Goal: Transaction & Acquisition: Purchase product/service

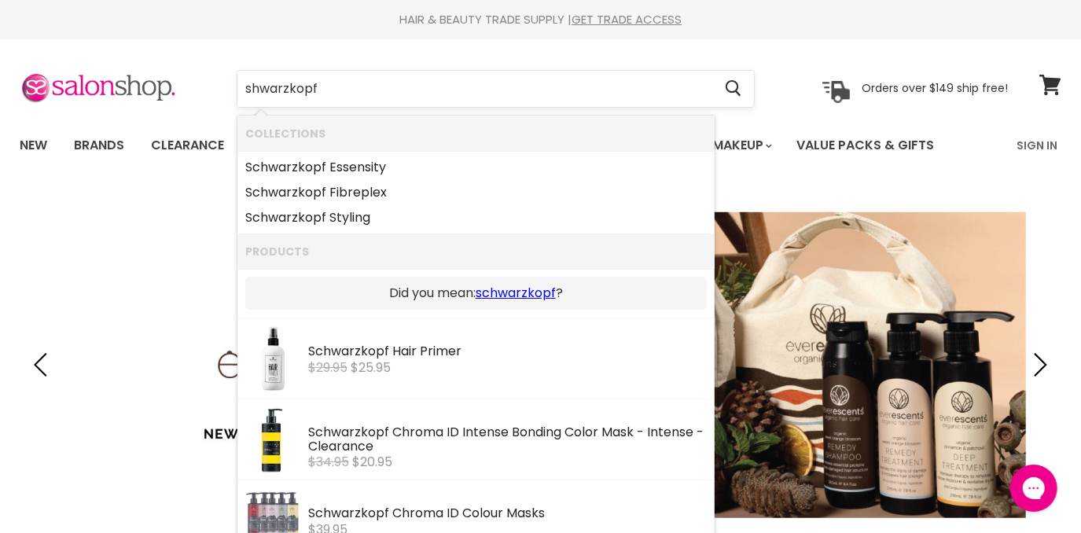
click at [330, 96] on input "shwarzkopf" at bounding box center [474, 89] width 475 height 36
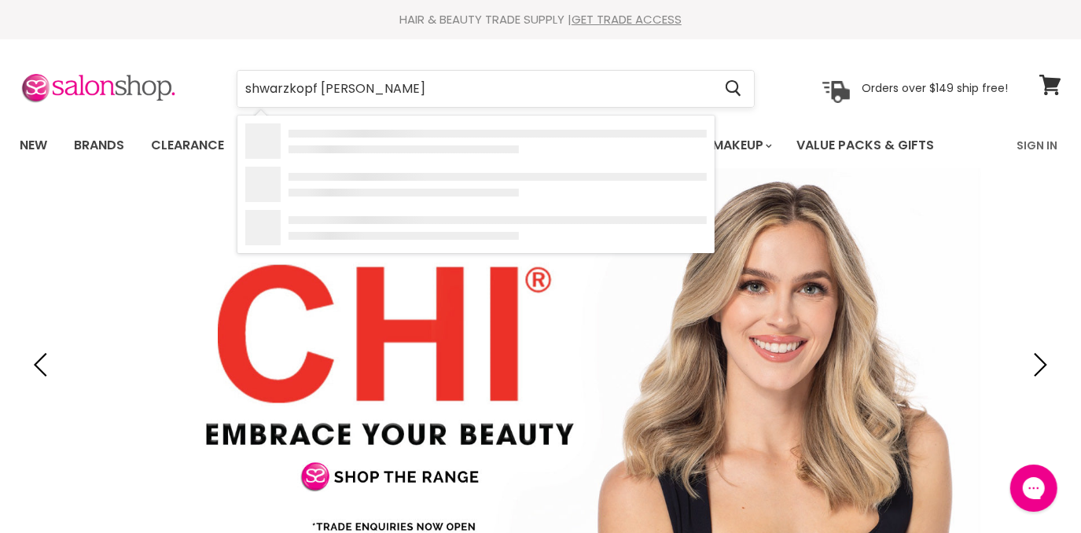
type input "shwarzkopf ingora royal"
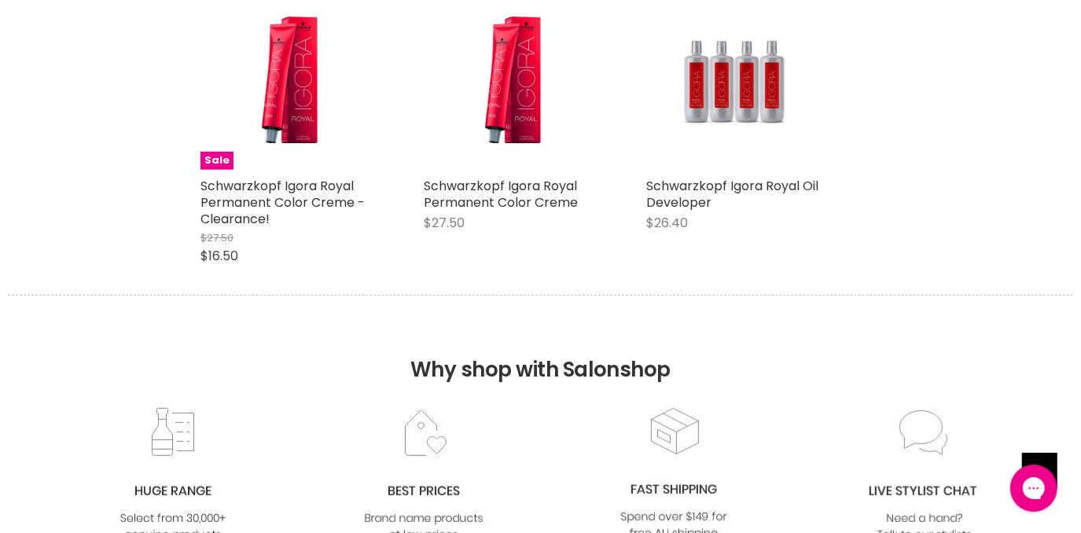
scroll to position [249, 0]
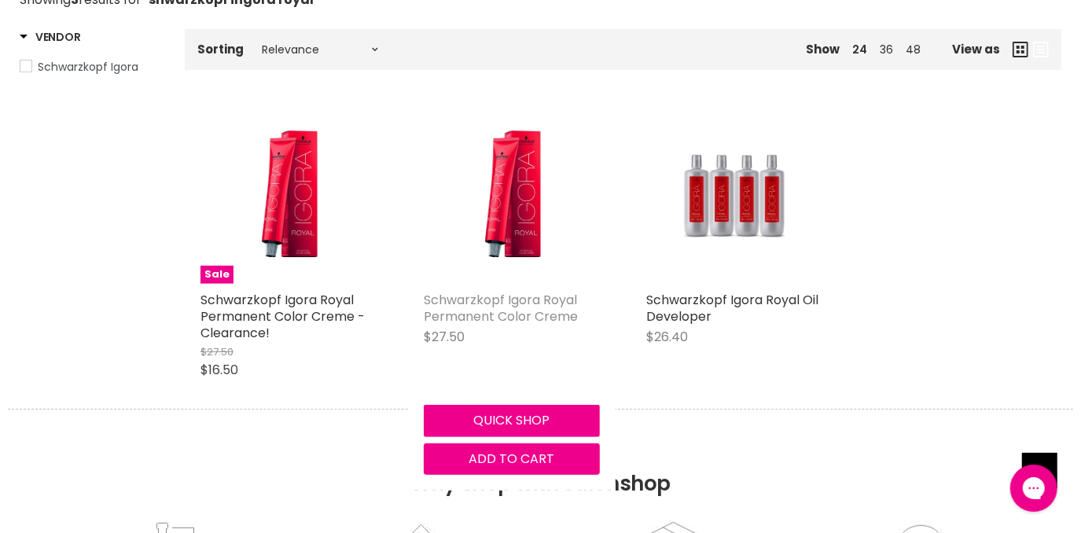
click at [534, 303] on link "Schwarzkopf Igora Royal Permanent Color Creme" at bounding box center [501, 308] width 154 height 35
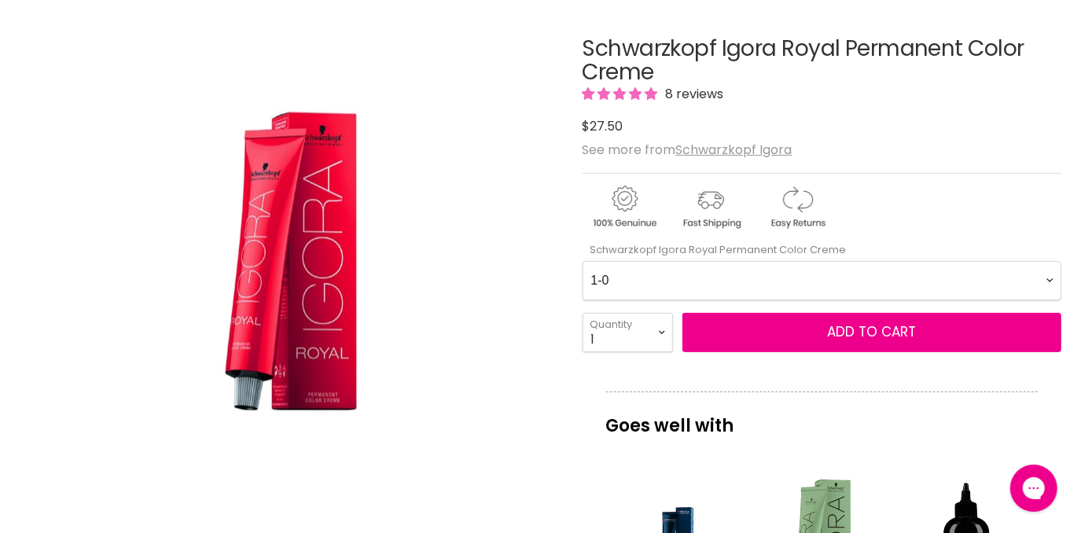
scroll to position [190, 0]
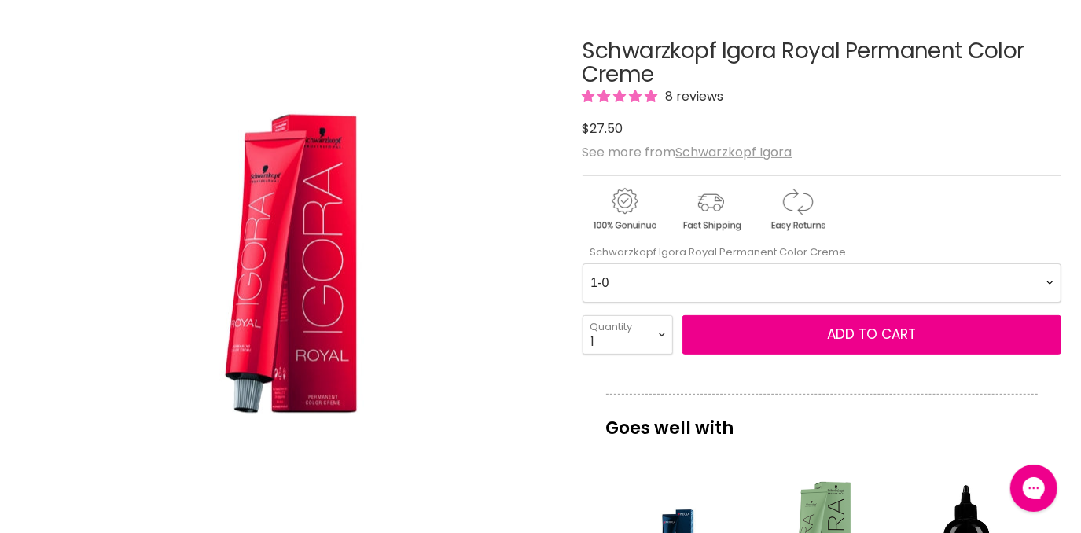
click at [660, 283] on Creme-0-0 "1-0 1-1 3-0 3-65 3-68 4-0 4-5 4-6 4-63 4-65 4-65 4-65 4-68 4-88 4-99 5-0 5-00 5…" at bounding box center [822, 282] width 480 height 39
click at [441, 250] on div "Click or scroll to zoom Tap or pinch to zoom" at bounding box center [288, 268] width 536 height 536
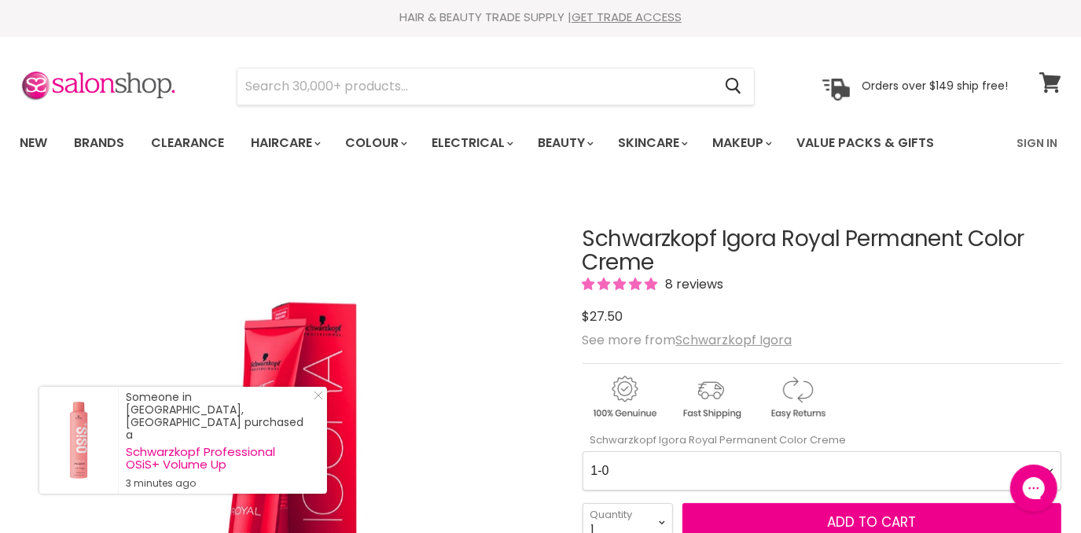
scroll to position [0, 0]
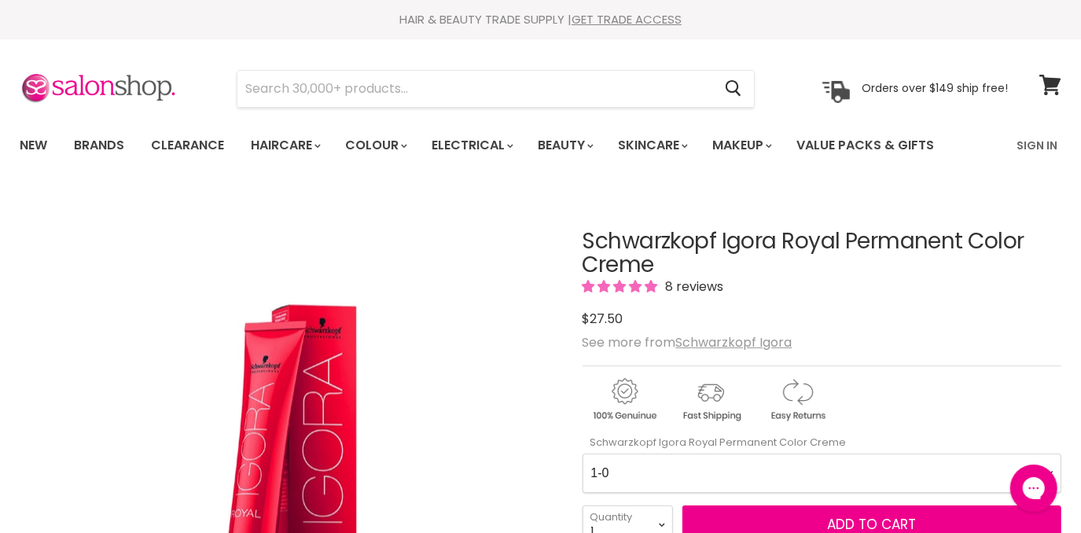
click at [1048, 84] on icon at bounding box center [1049, 85] width 21 height 20
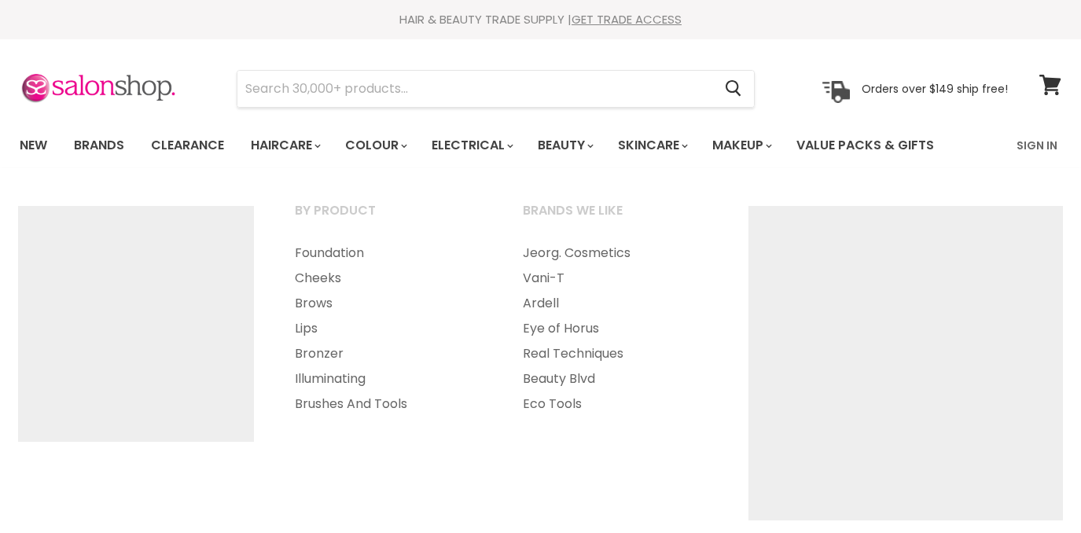
select select "title-ascending"
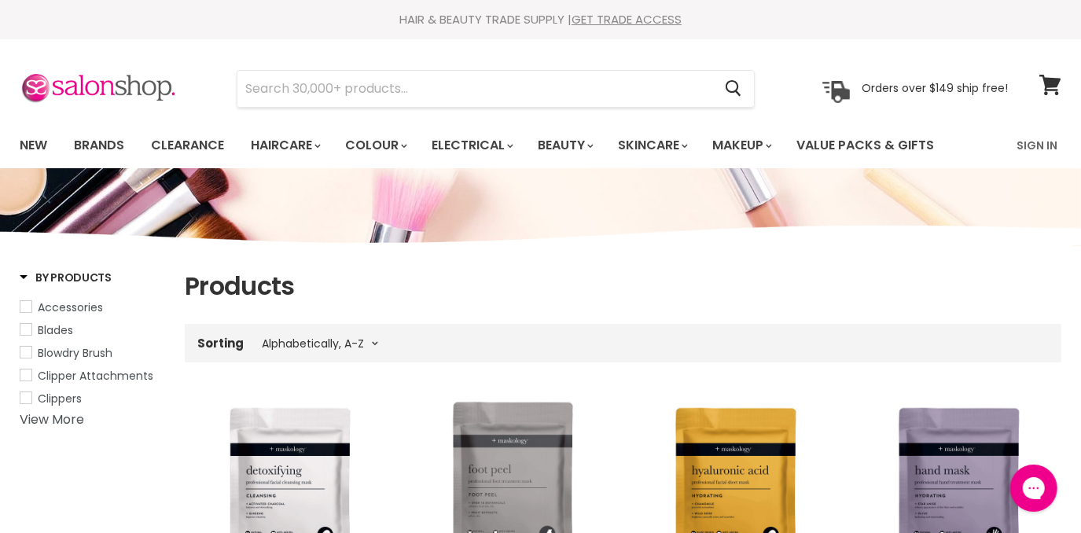
click at [1080, 137] on html "Skip to content HAIR & BEAUTY TRADE SUPPLY | GET TRADE ACCESS HAIR & BEAUTY TRA…" at bounding box center [540, 266] width 1081 height 533
click at [1064, 97] on link "View cart" at bounding box center [1050, 85] width 38 height 36
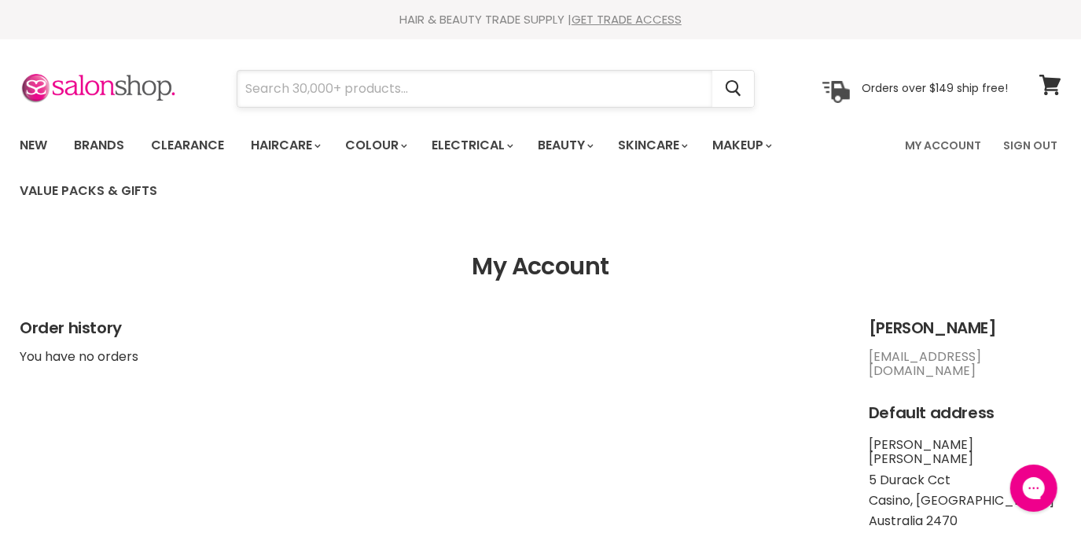
click at [502, 90] on input "Search" at bounding box center [474, 89] width 475 height 36
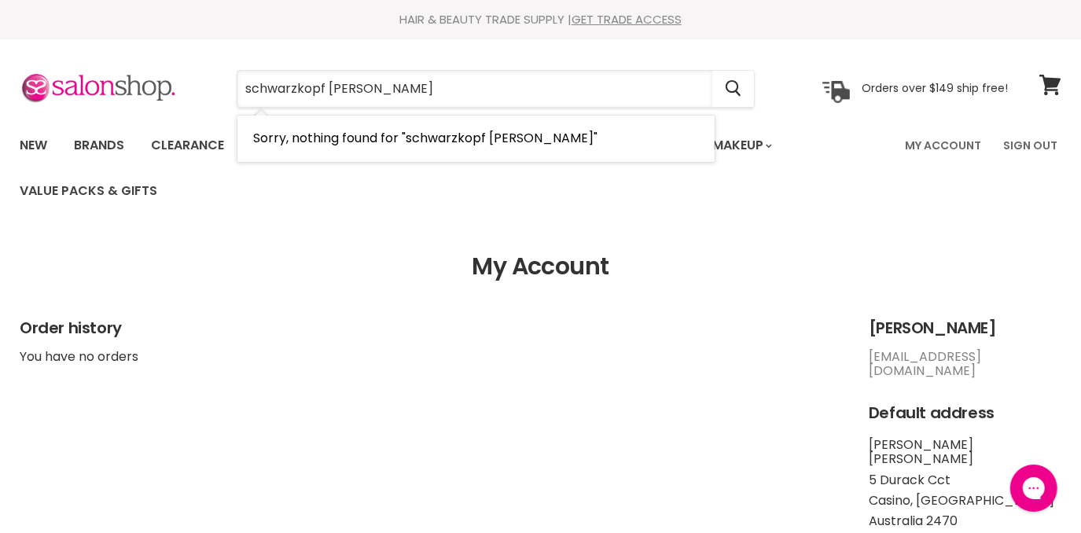
type input "schwarzkopf ingora royal"
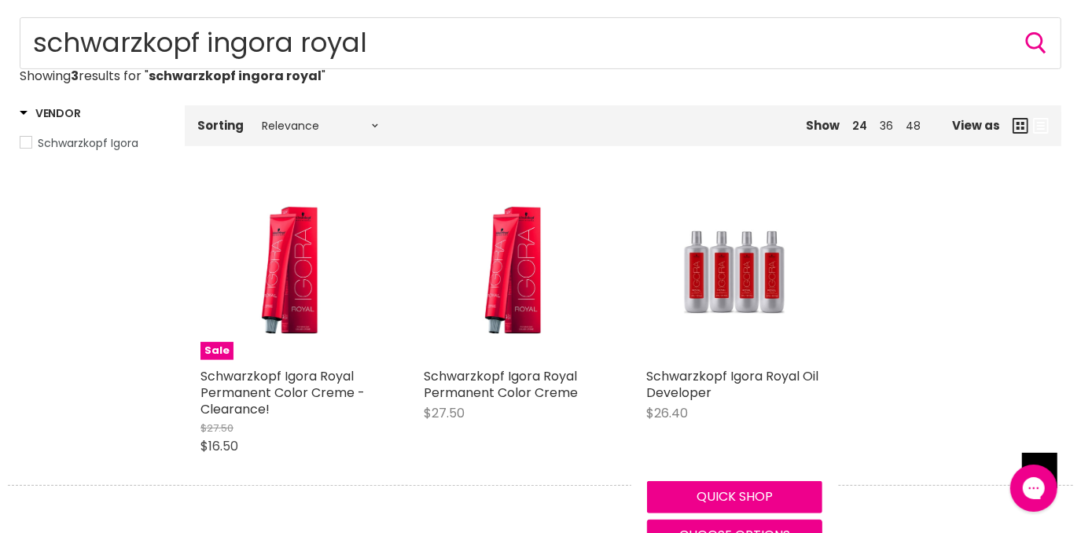
scroll to position [226, 0]
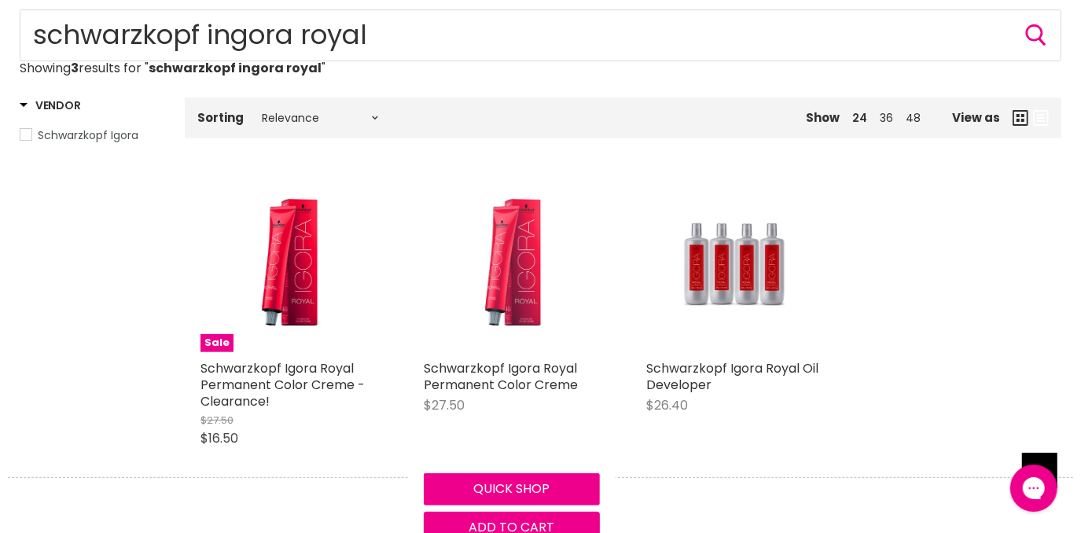
click at [545, 314] on img "Main content" at bounding box center [511, 264] width 117 height 176
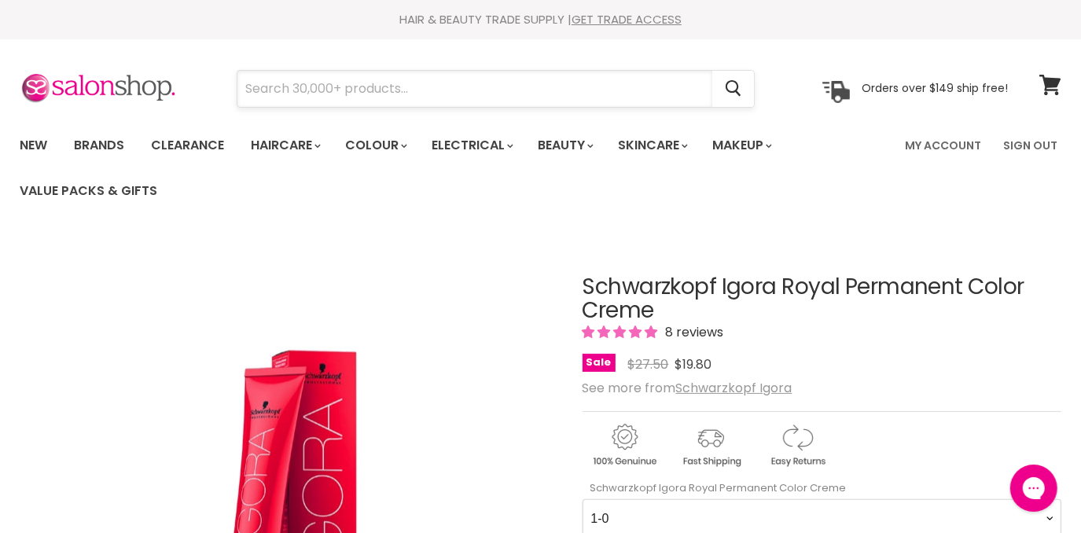
click at [389, 88] on input "Search" at bounding box center [474, 89] width 475 height 36
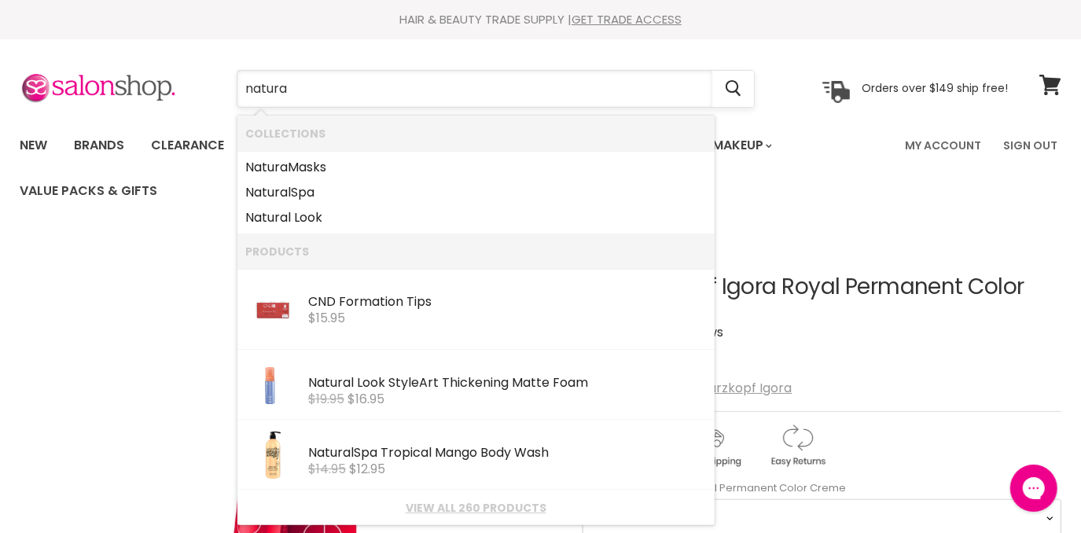
type input "natural"
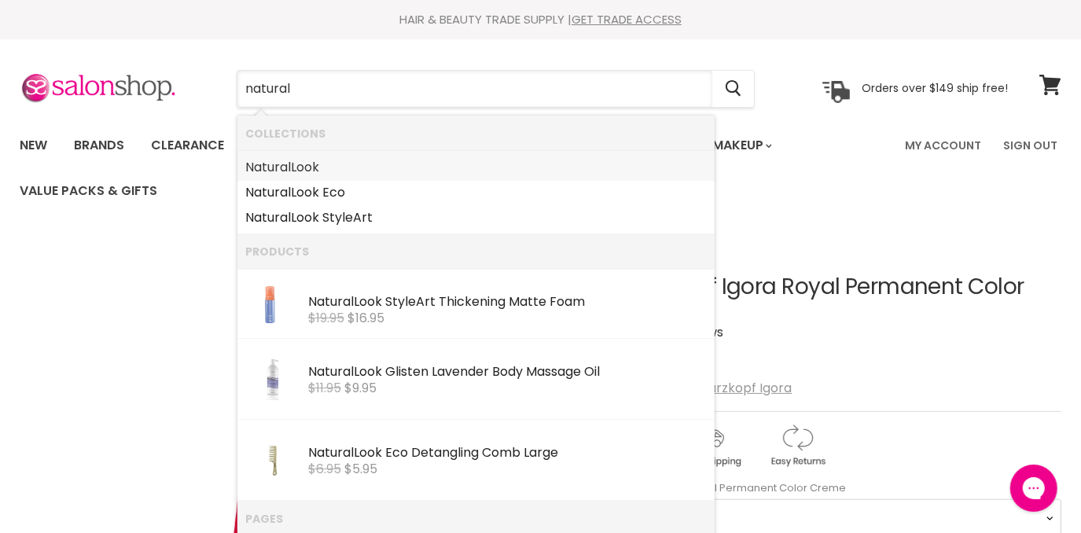
click at [349, 165] on link "Natural Look" at bounding box center [475, 167] width 461 height 25
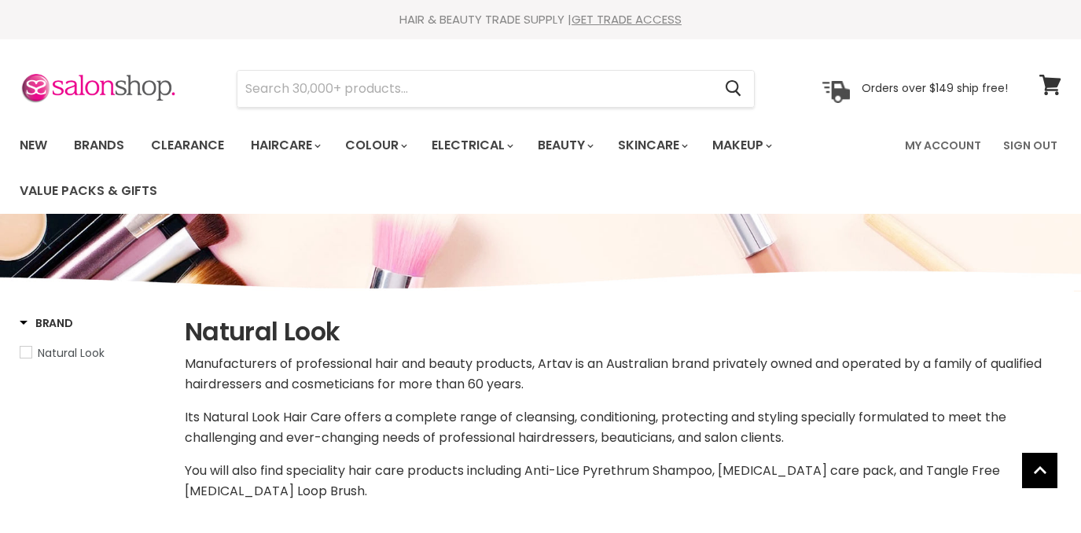
select select "manual"
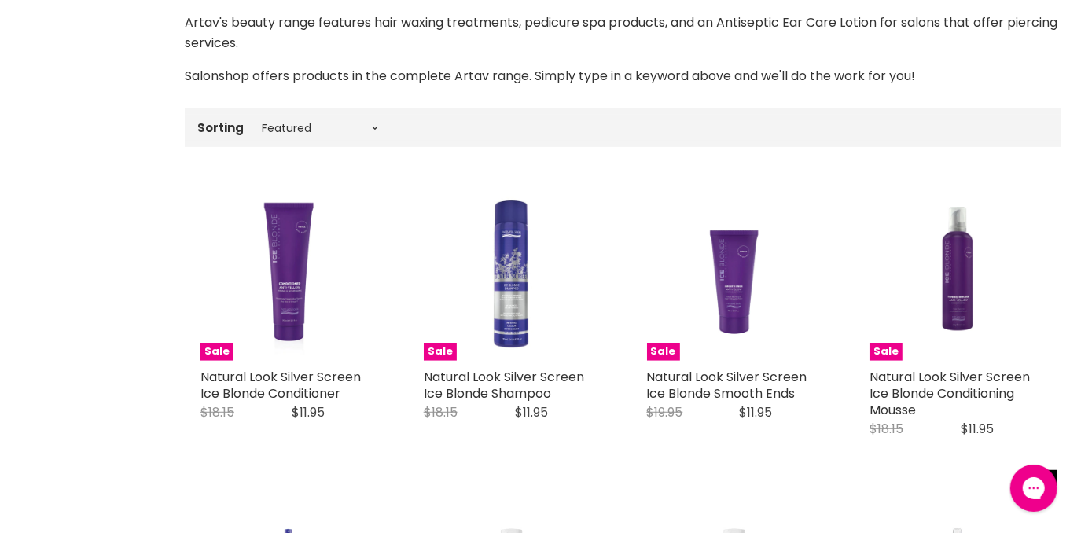
scroll to position [535, 0]
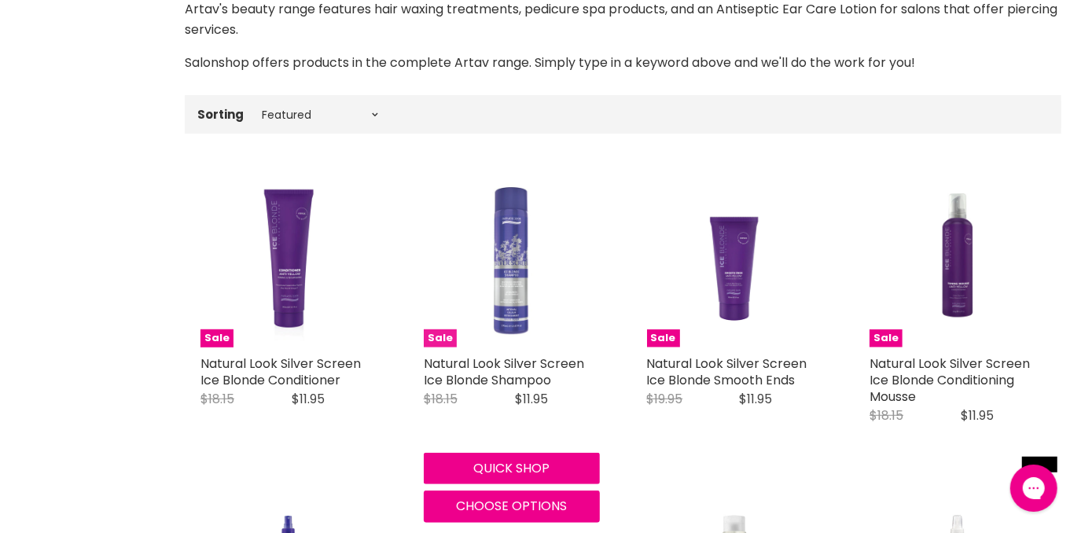
click at [498, 266] on img "Main content" at bounding box center [512, 259] width 176 height 176
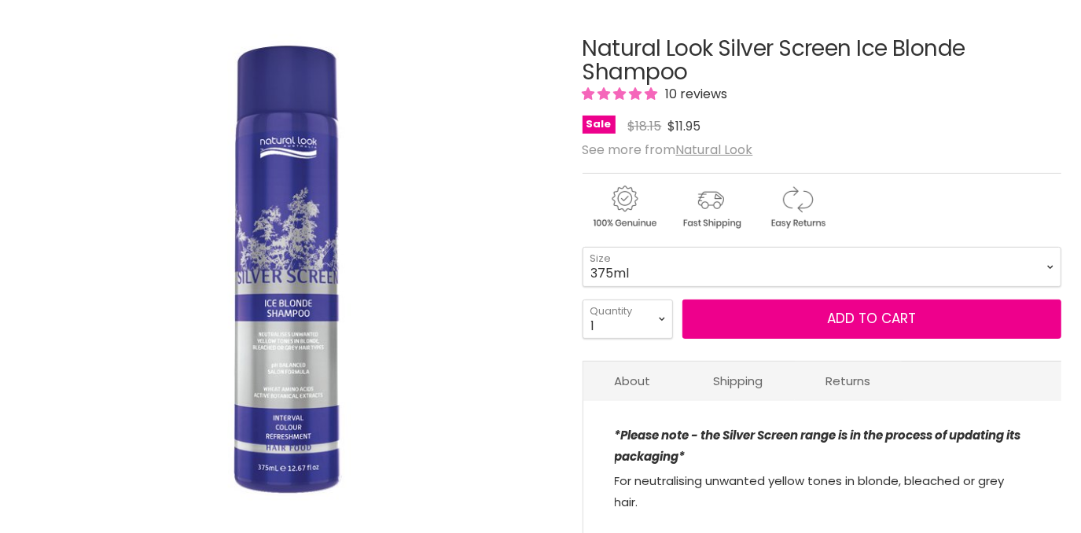
scroll to position [238, 0]
drag, startPoint x: 0, startPoint y: 0, endPoint x: 715, endPoint y: 255, distance: 758.6
click at [715, 255] on select "375ml 1 Litre" at bounding box center [822, 266] width 480 height 39
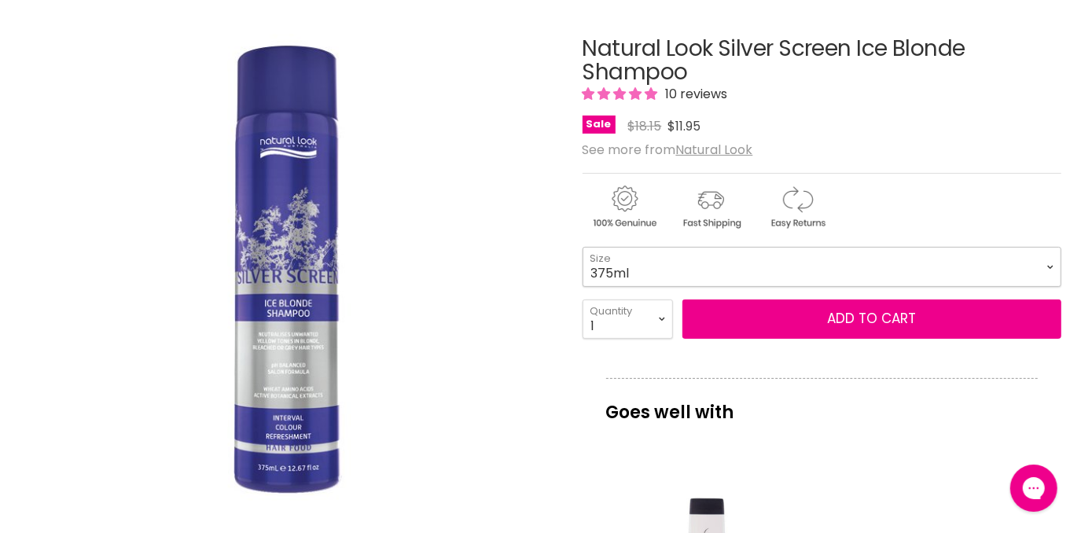
scroll to position [0, 0]
click at [582, 247] on select "375ml 1 Litre" at bounding box center [822, 266] width 480 height 39
select select "1 Litre"
